Goal: Task Accomplishment & Management: Manage account settings

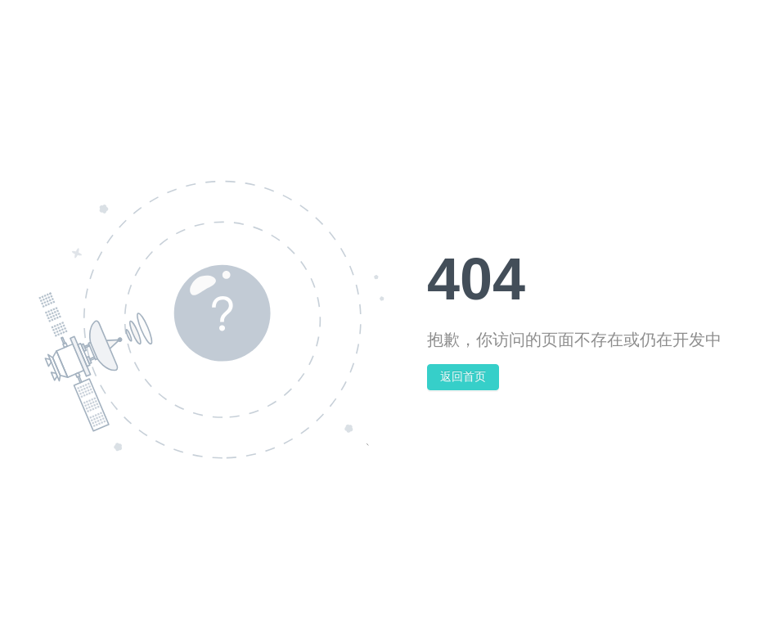
click at [439, 369] on button "返回首页" at bounding box center [463, 377] width 72 height 26
click at [467, 373] on button "返回首页" at bounding box center [463, 377] width 72 height 26
click at [461, 385] on button "返回首页" at bounding box center [463, 377] width 72 height 26
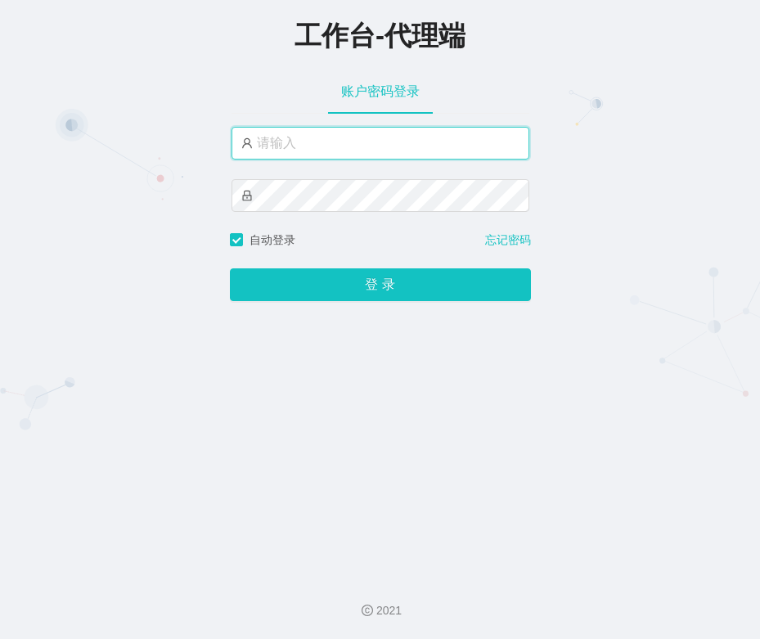
click at [256, 134] on input "text" at bounding box center [381, 143] width 298 height 33
paste input "xuanyu168"
type input "xuanyu168"
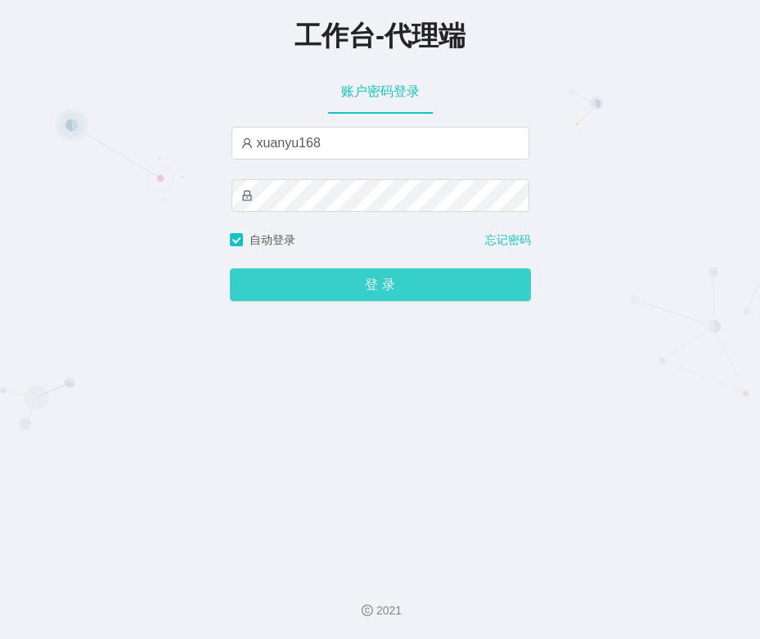
click at [349, 283] on button "登 录" at bounding box center [380, 284] width 301 height 33
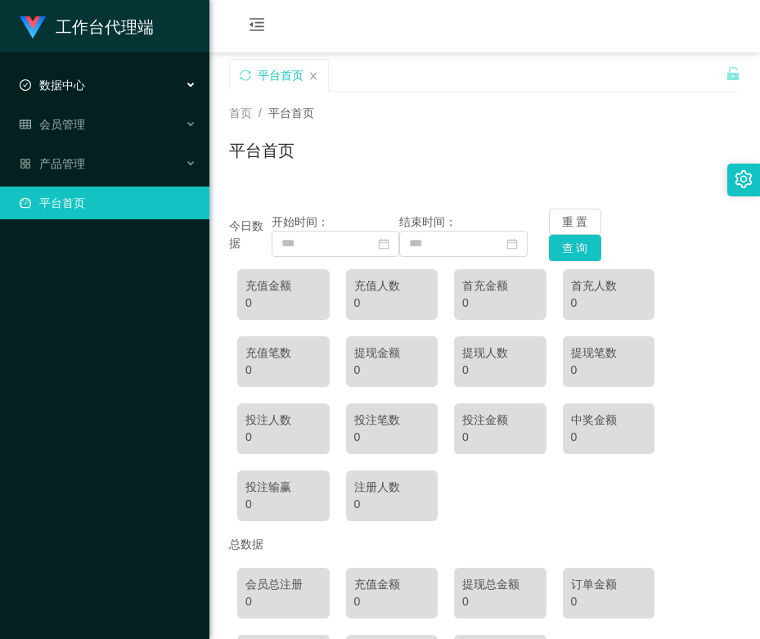
click at [115, 88] on div "数据中心" at bounding box center [104, 85] width 209 height 33
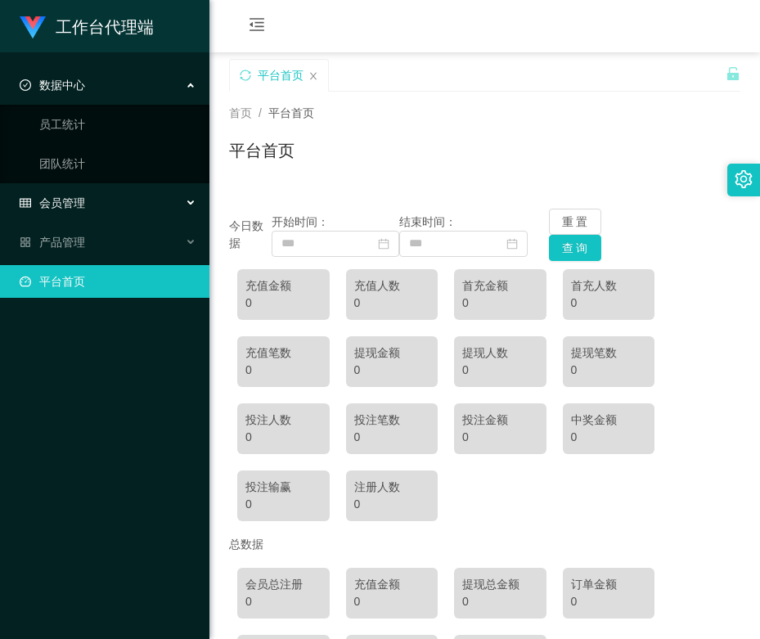
click at [103, 199] on div "会员管理" at bounding box center [104, 203] width 209 height 33
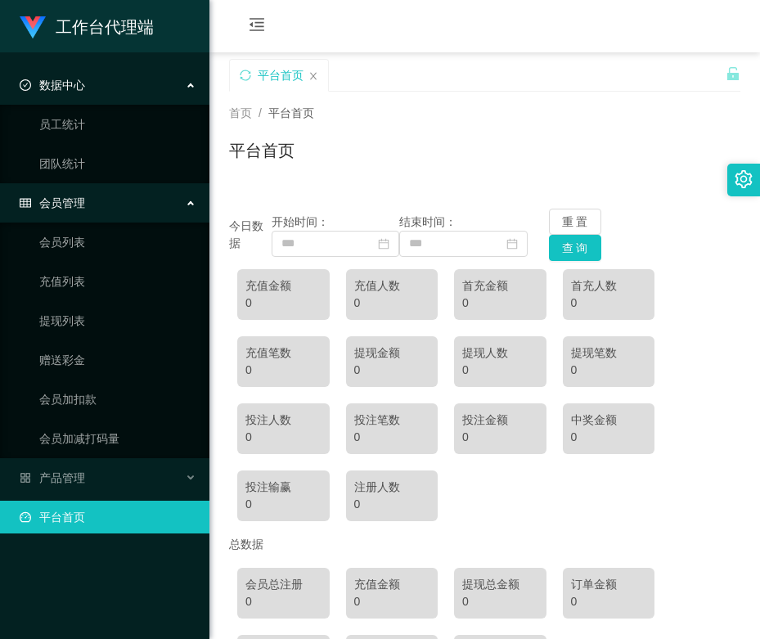
drag, startPoint x: 97, startPoint y: 200, endPoint x: 96, endPoint y: 142, distance: 58.9
click at [98, 200] on div "会员管理" at bounding box center [104, 203] width 209 height 33
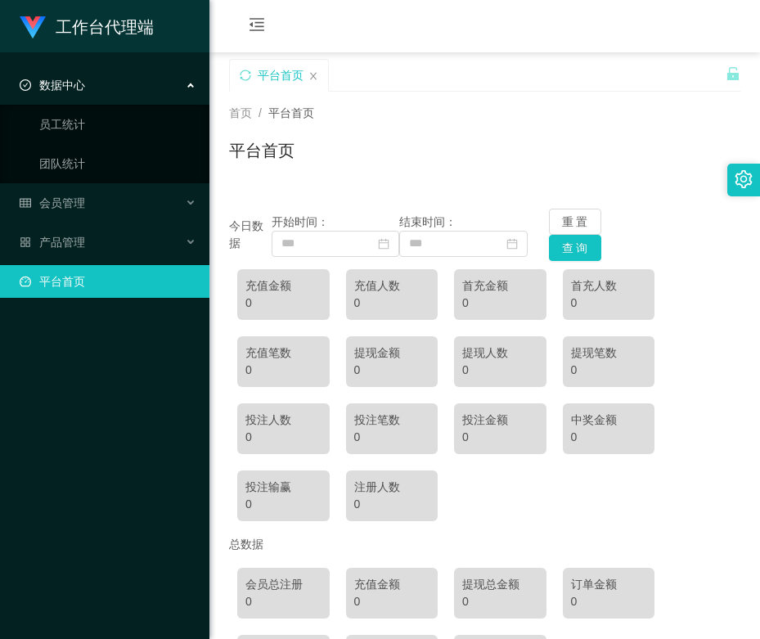
click at [100, 88] on div "数据中心" at bounding box center [104, 85] width 209 height 33
